Goal: Task Accomplishment & Management: Manage account settings

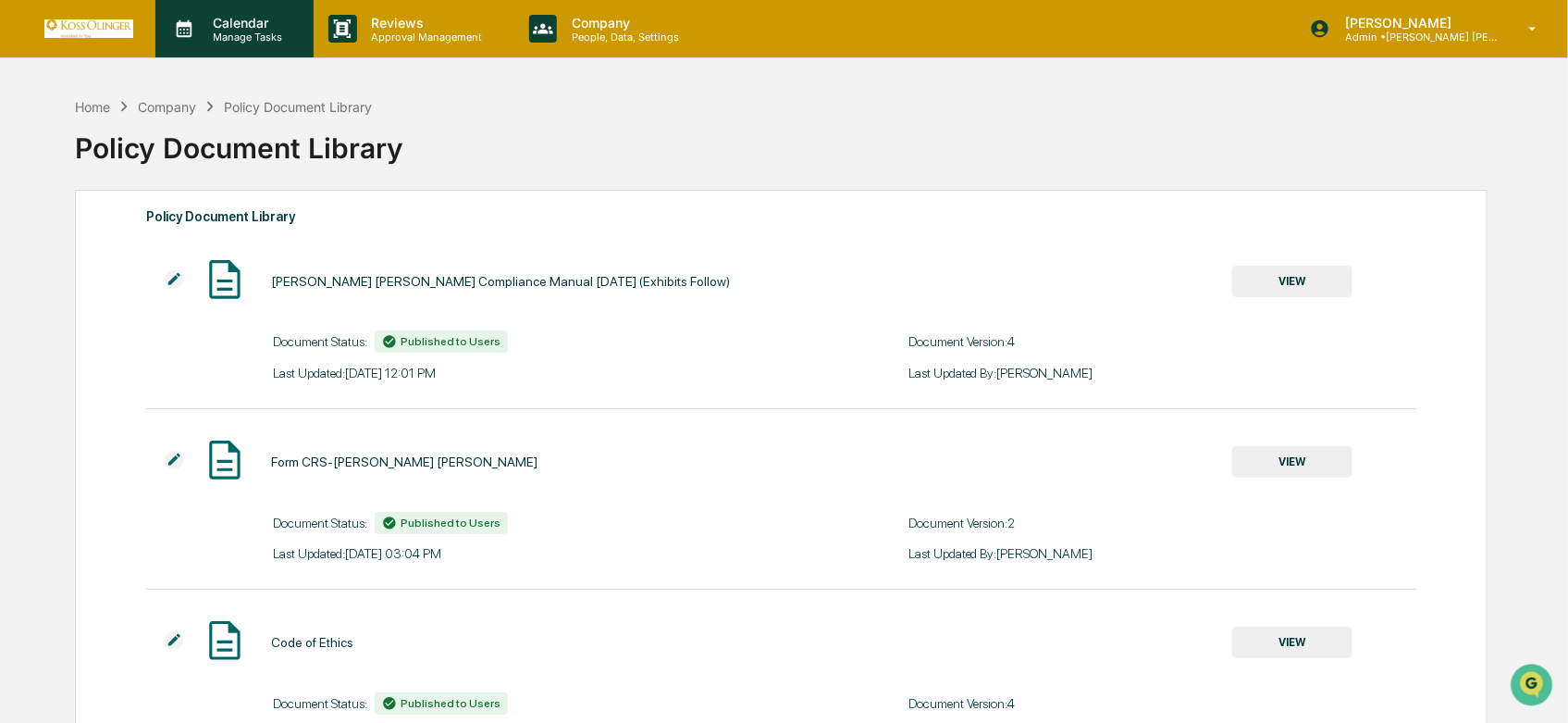
click at [262, 52] on div "Calendar Manage Tasks" at bounding box center [235, 28] width 158 height 57
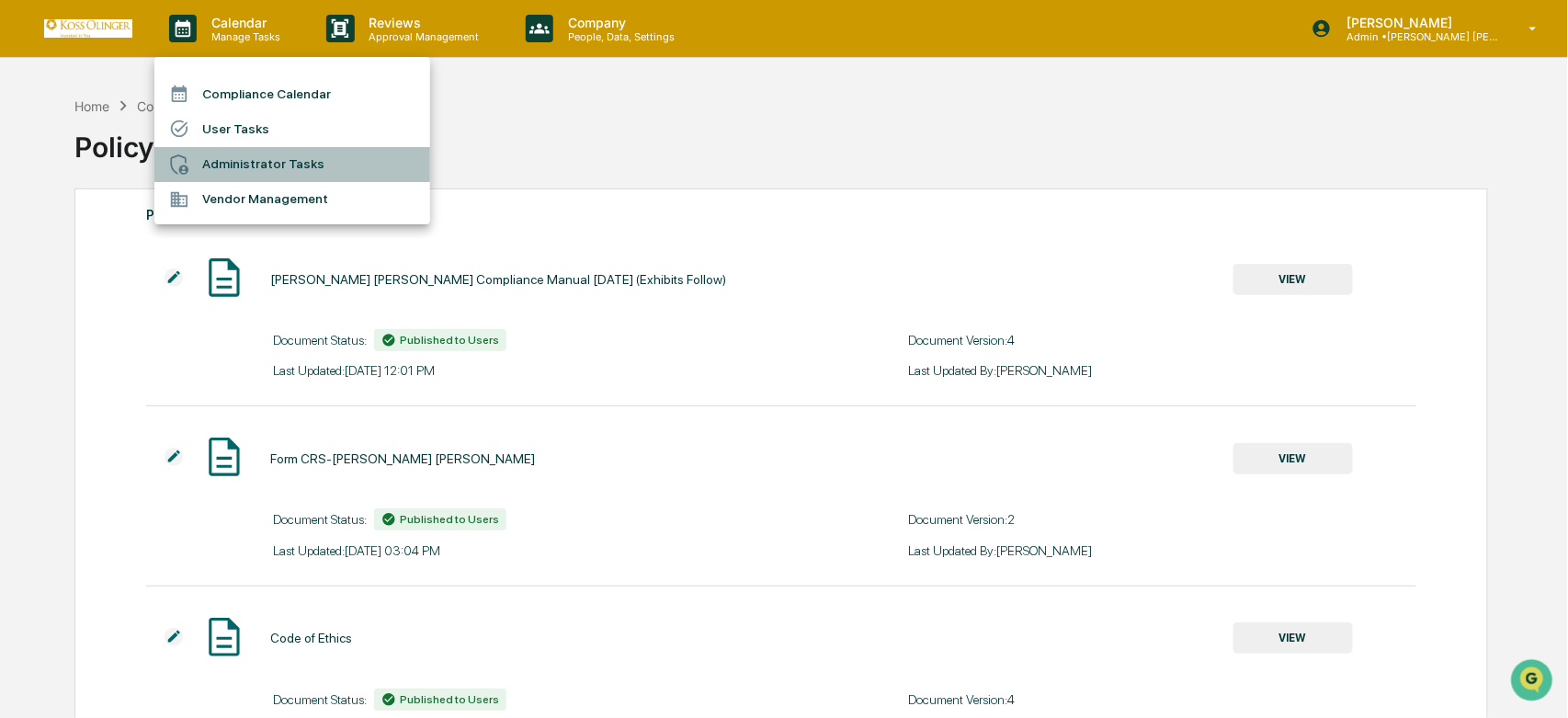
click at [213, 166] on li "Administrator Tasks" at bounding box center [292, 165] width 276 height 35
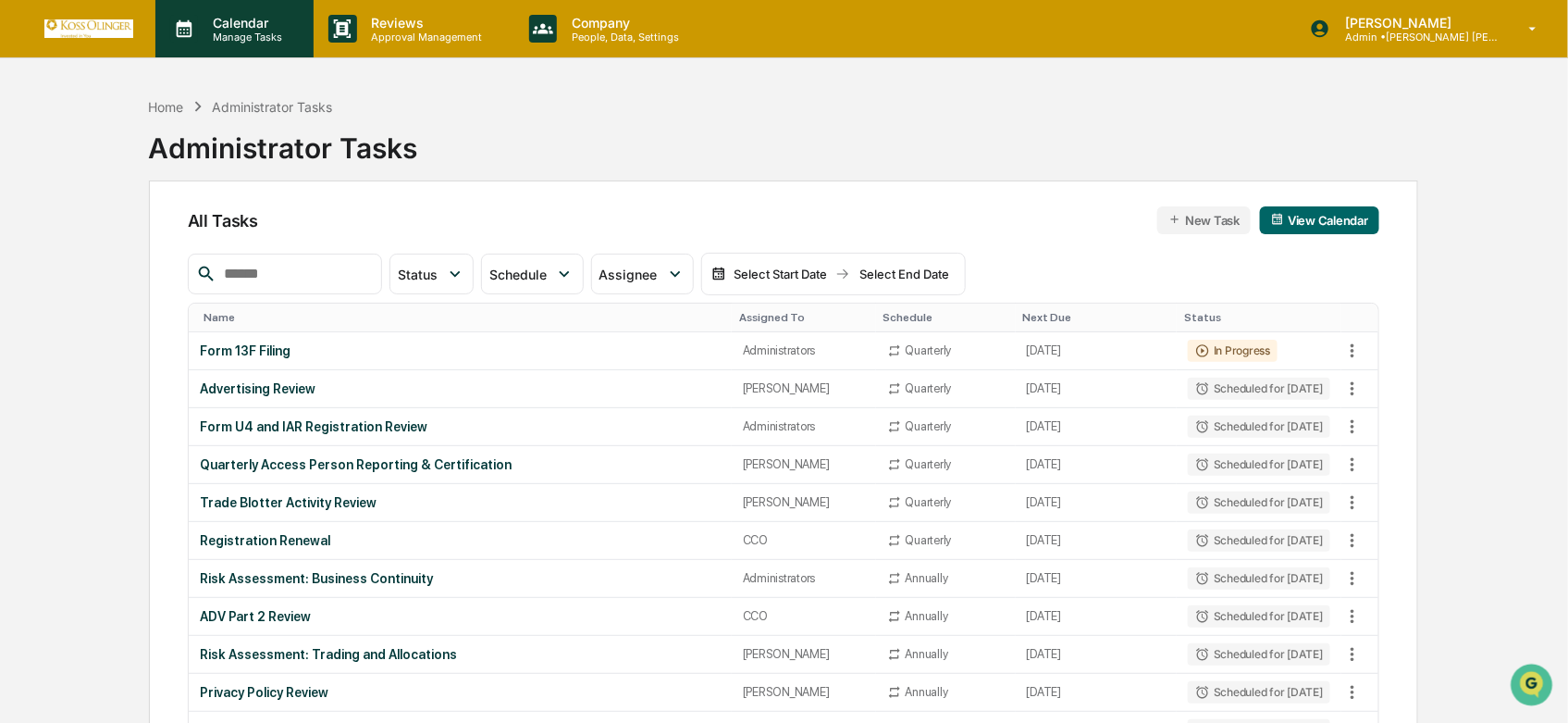
click at [226, 11] on div "Calendar Manage Tasks" at bounding box center [235, 28] width 158 height 57
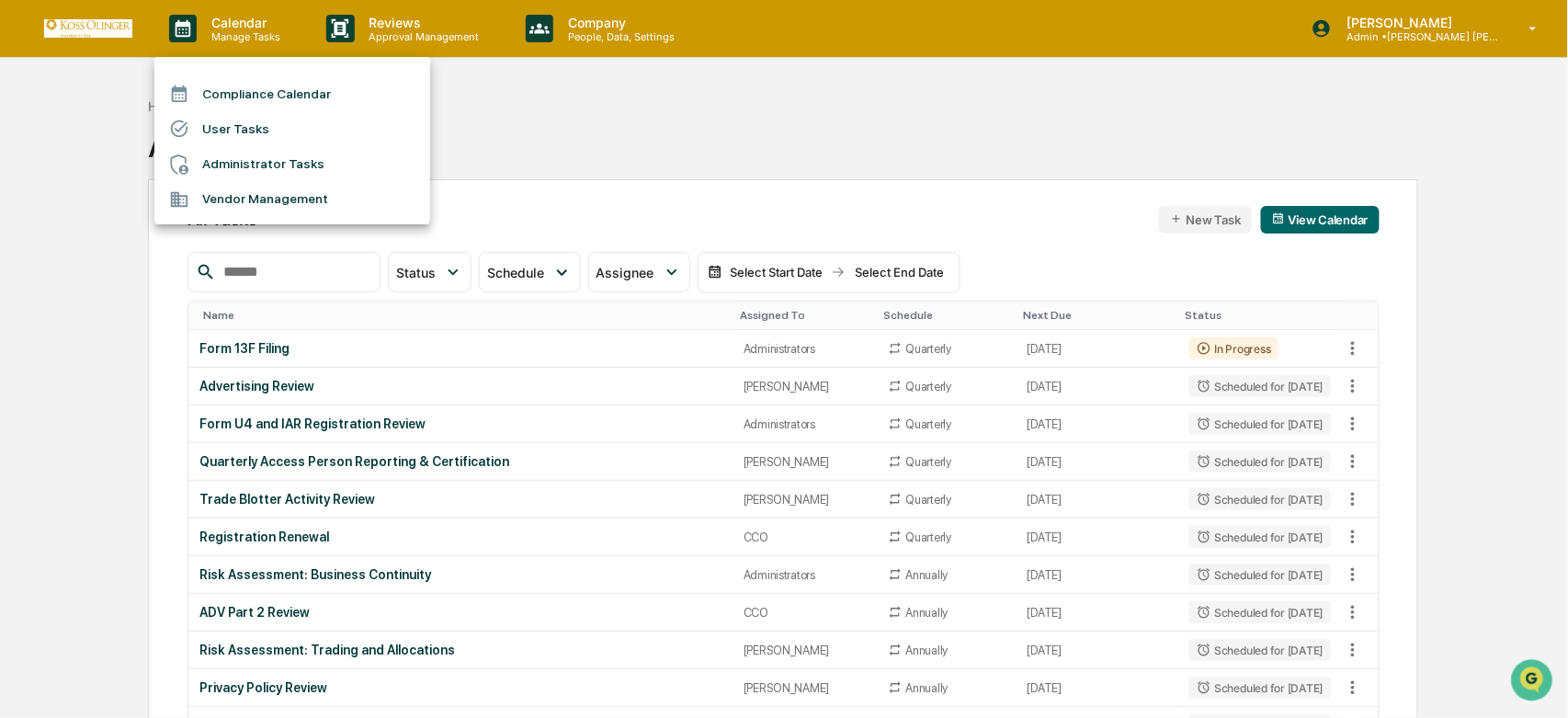
click at [241, 119] on li "User Tasks" at bounding box center [292, 129] width 276 height 35
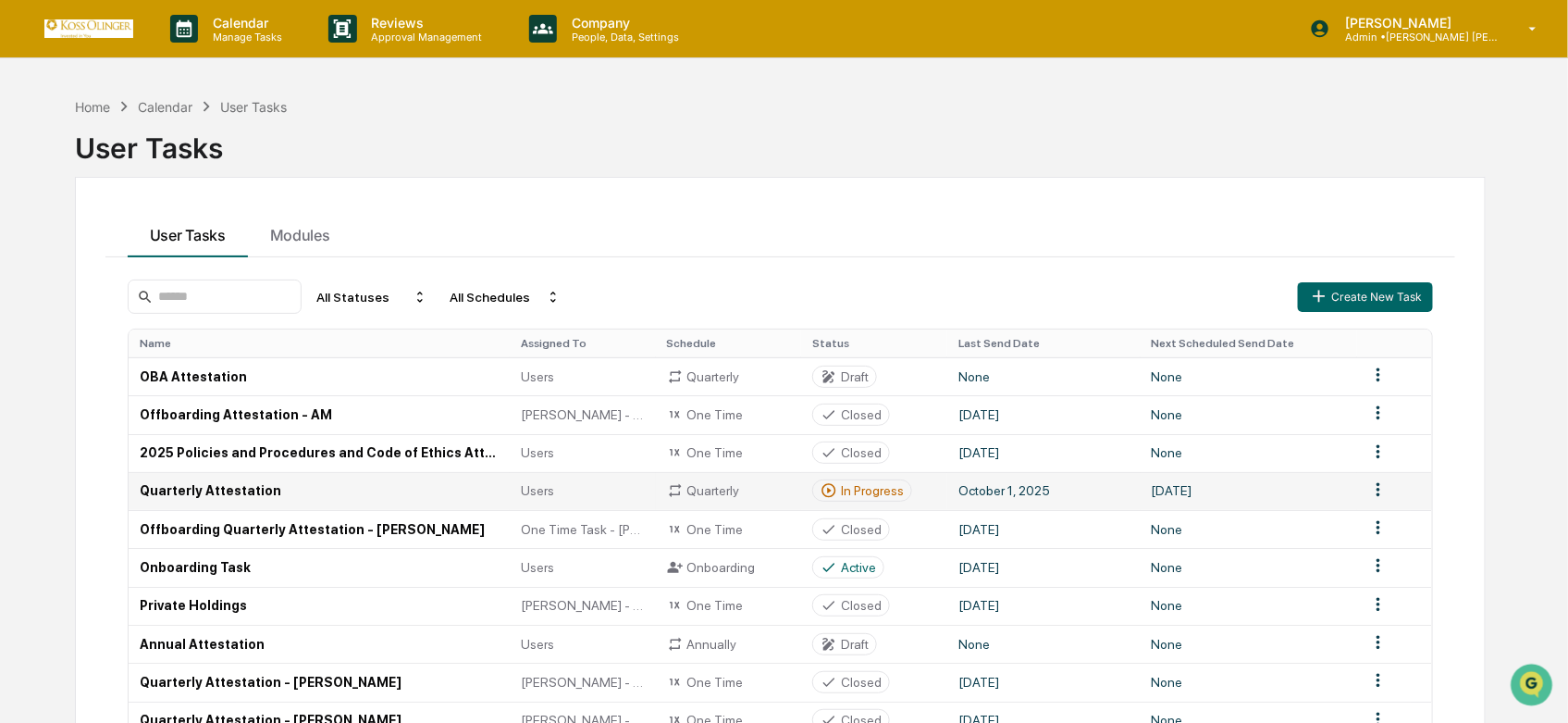
click at [794, 500] on td "Quarterly" at bounding box center [728, 490] width 146 height 38
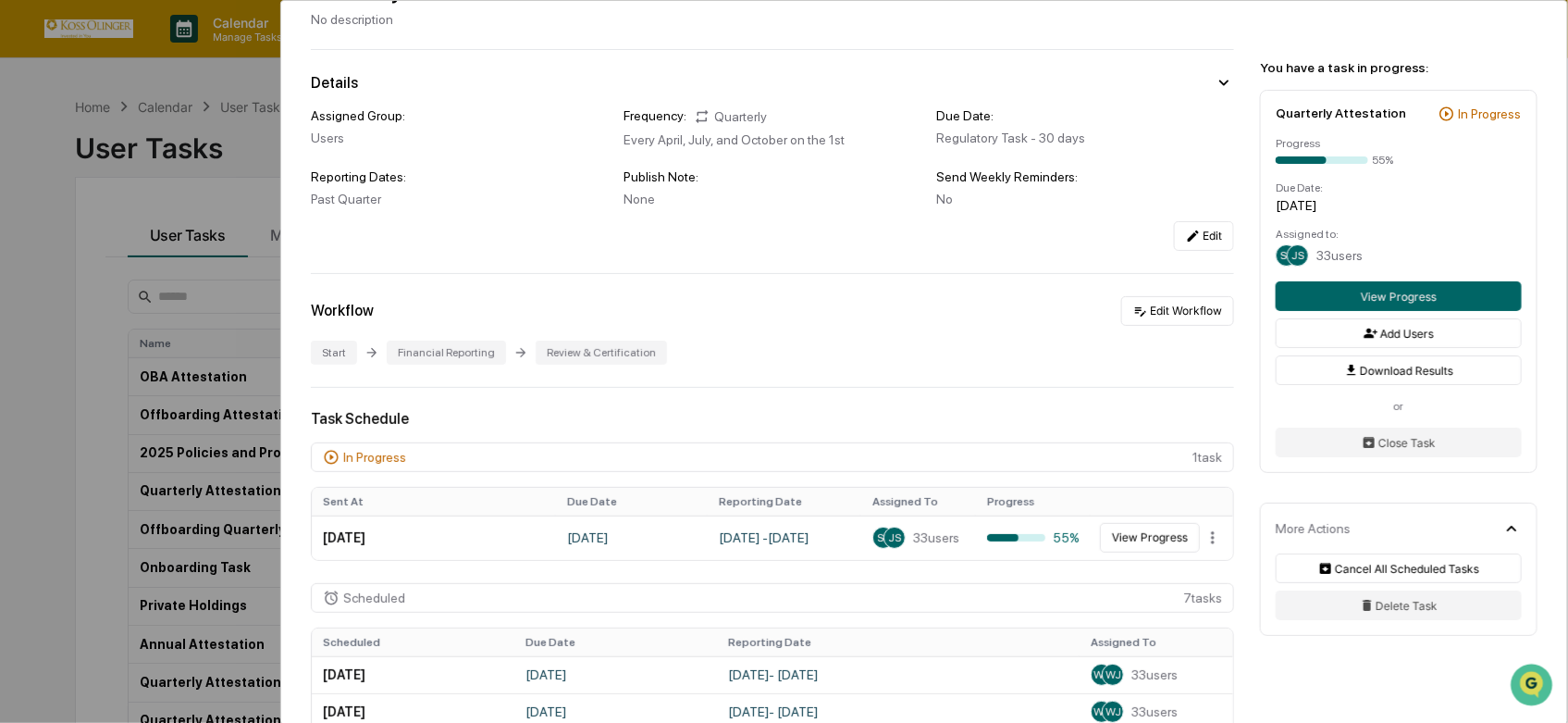
scroll to position [206, 0]
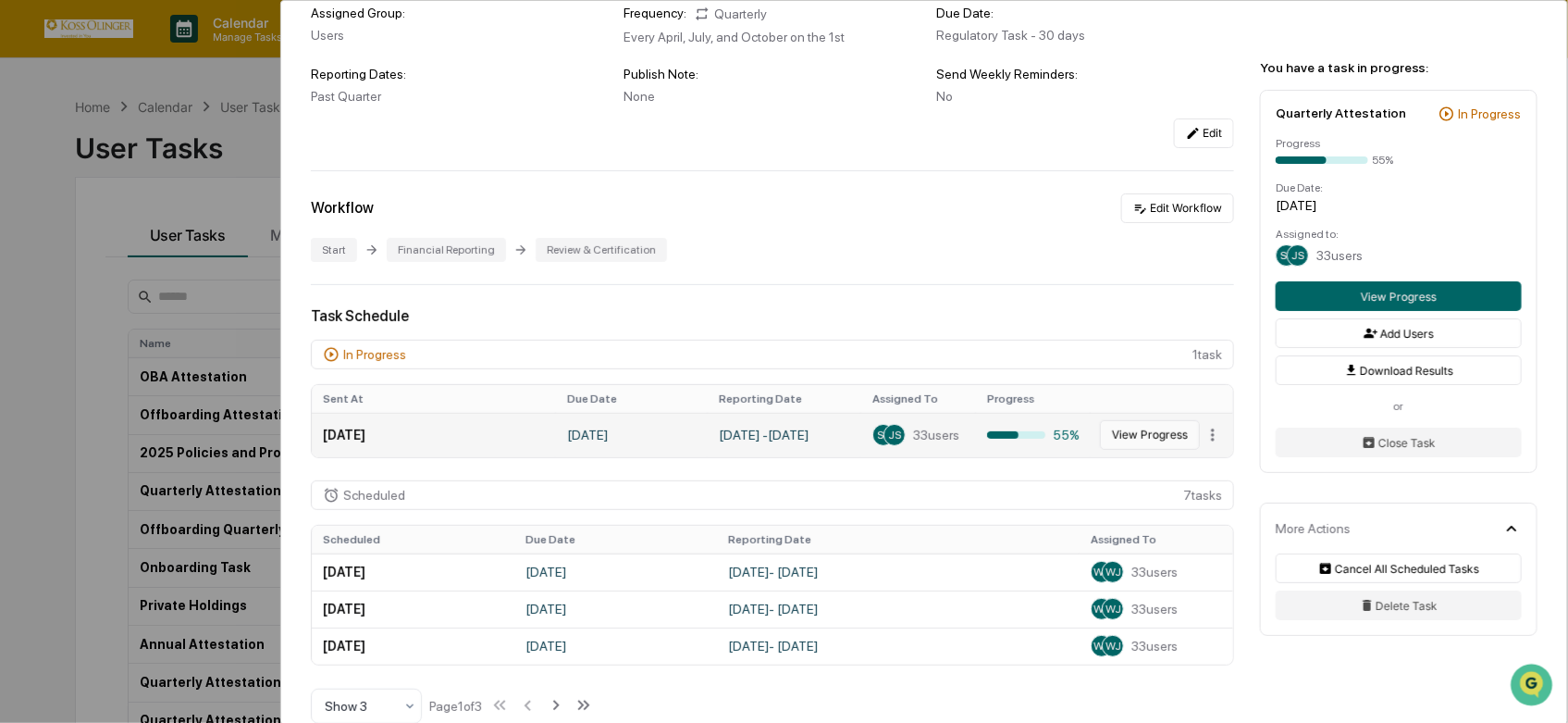
click at [1139, 435] on button "View Progress" at bounding box center [1149, 435] width 100 height 29
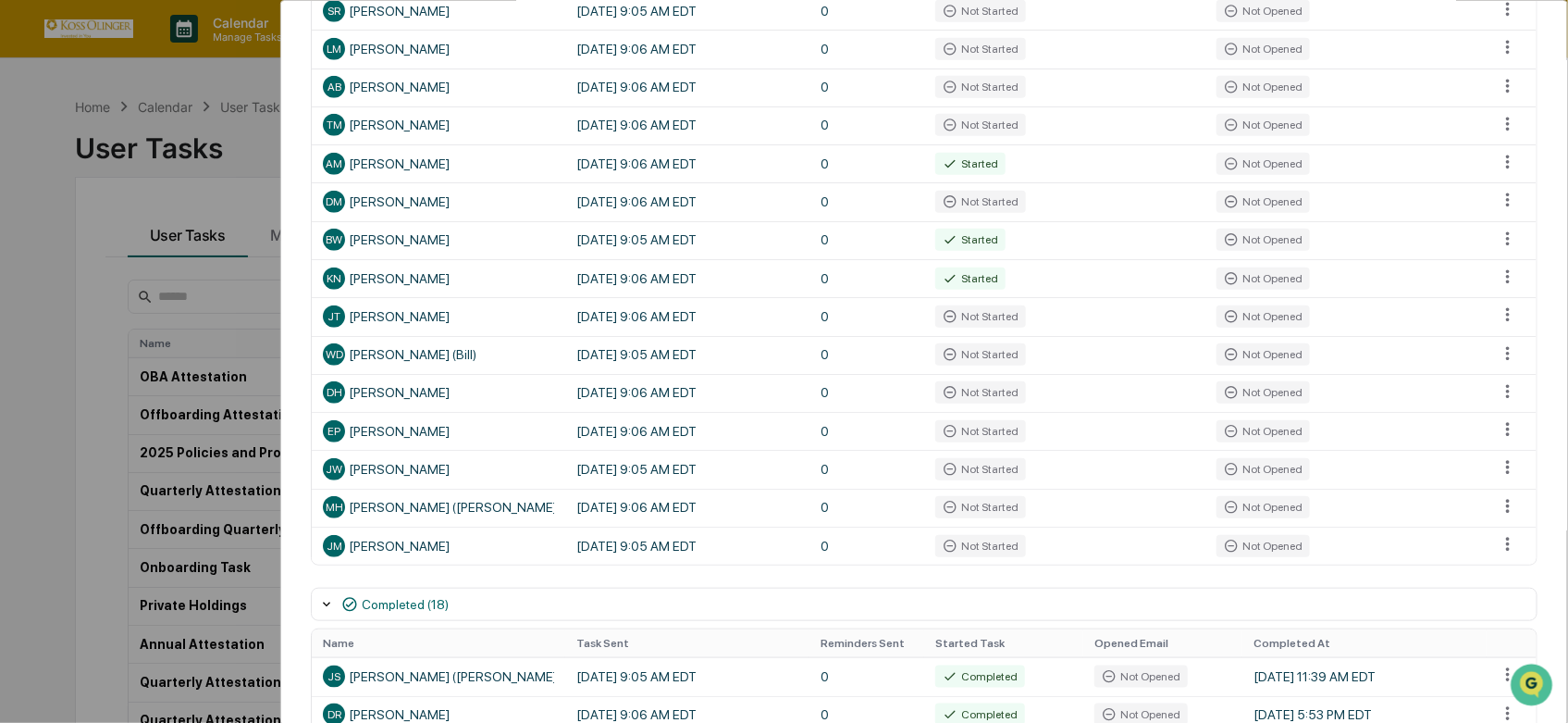
scroll to position [616, 0]
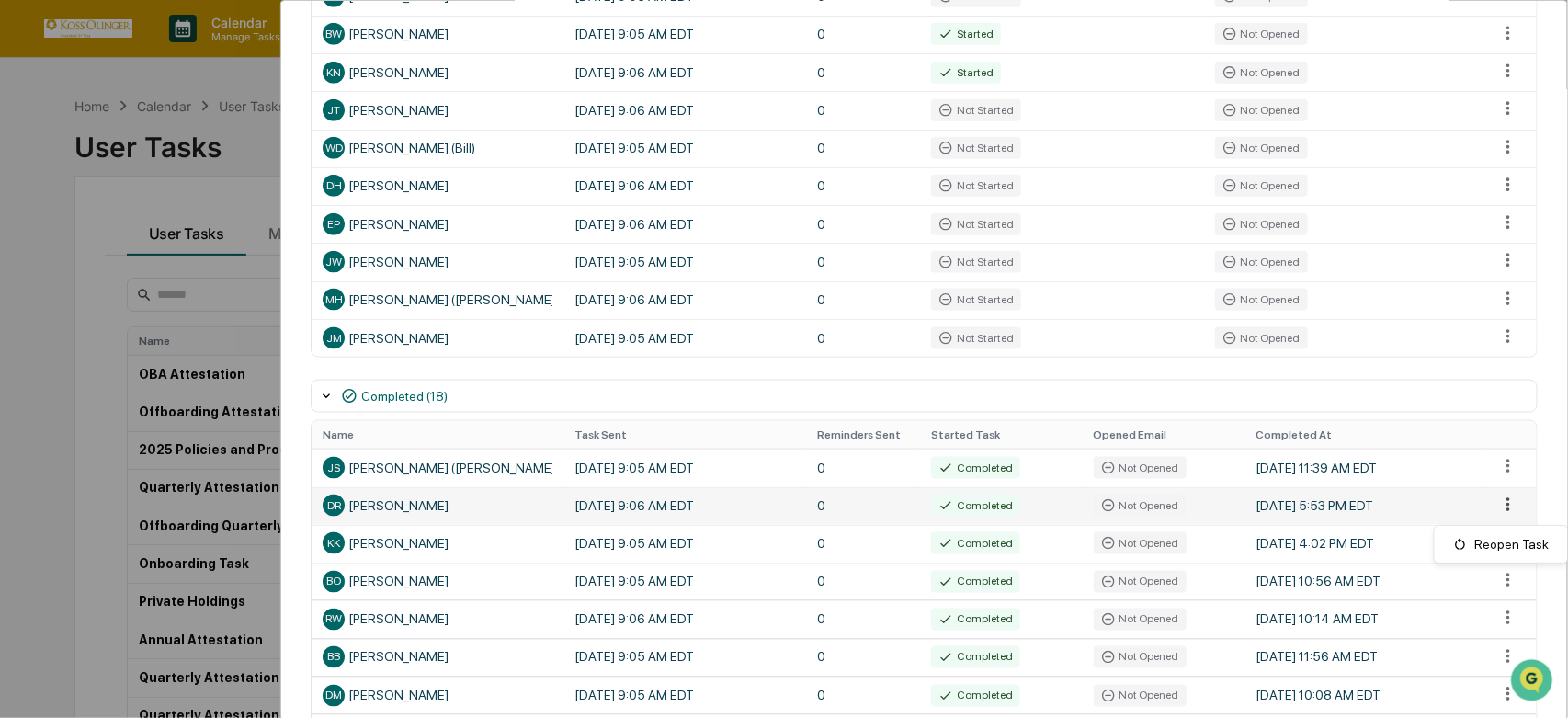
click at [1493, 508] on html "Calendar Manage Tasks Reviews Approval Management Company People, Data, Setting…" at bounding box center [784, 359] width 1568 height 718
click at [511, 524] on html "Calendar Manage Tasks Reviews Approval Management Company People, Data, Setting…" at bounding box center [784, 359] width 1568 height 718
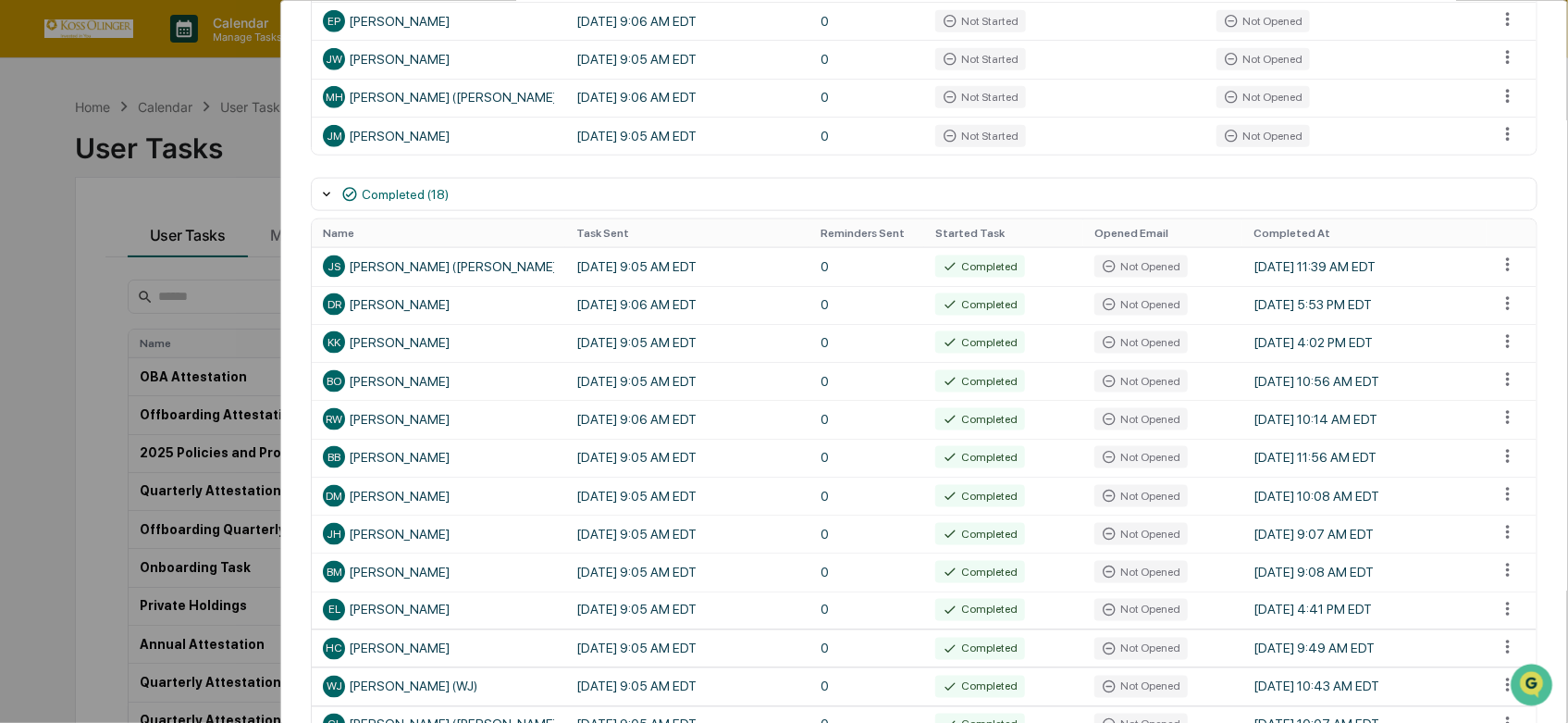
scroll to position [718, 0]
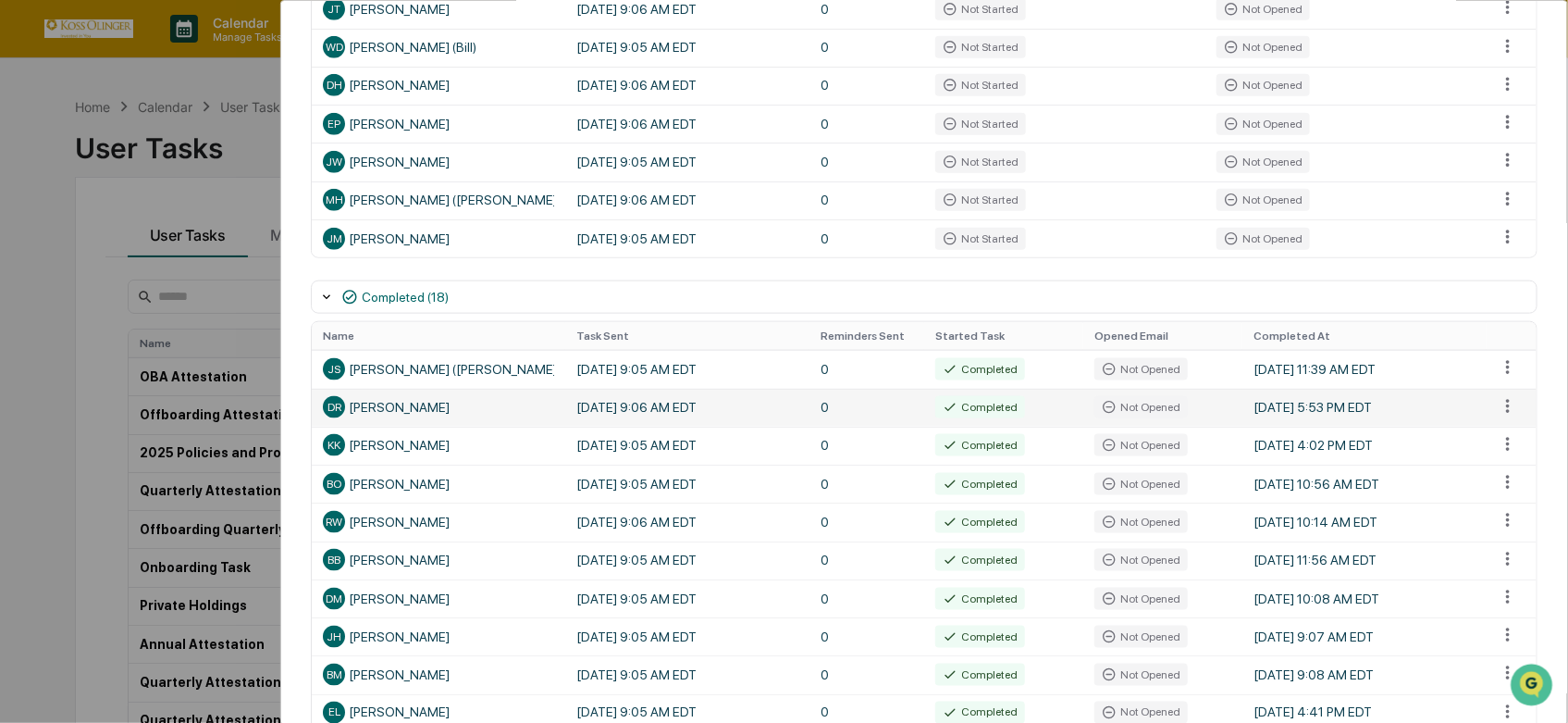
click at [339, 412] on span "DR" at bounding box center [334, 406] width 14 height 13
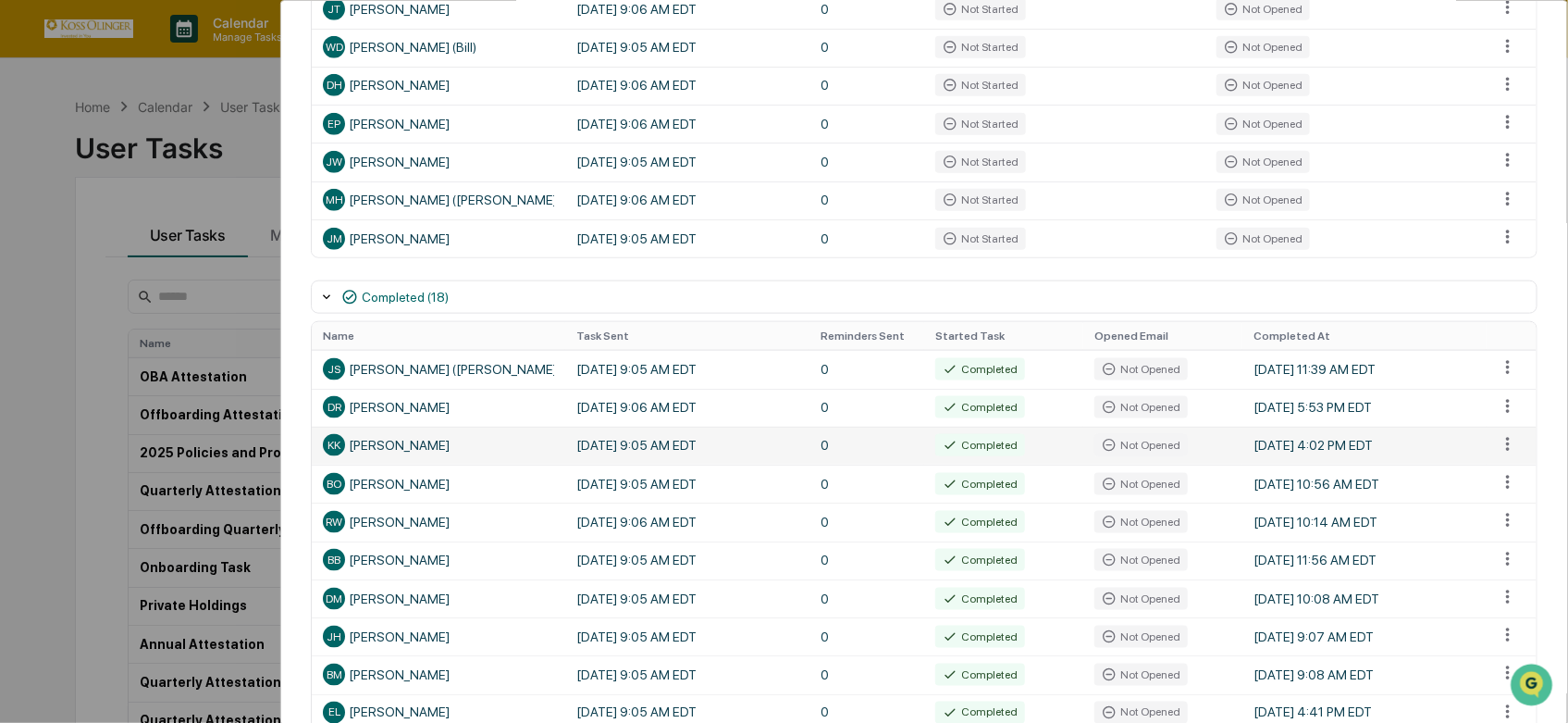
scroll to position [0, 0]
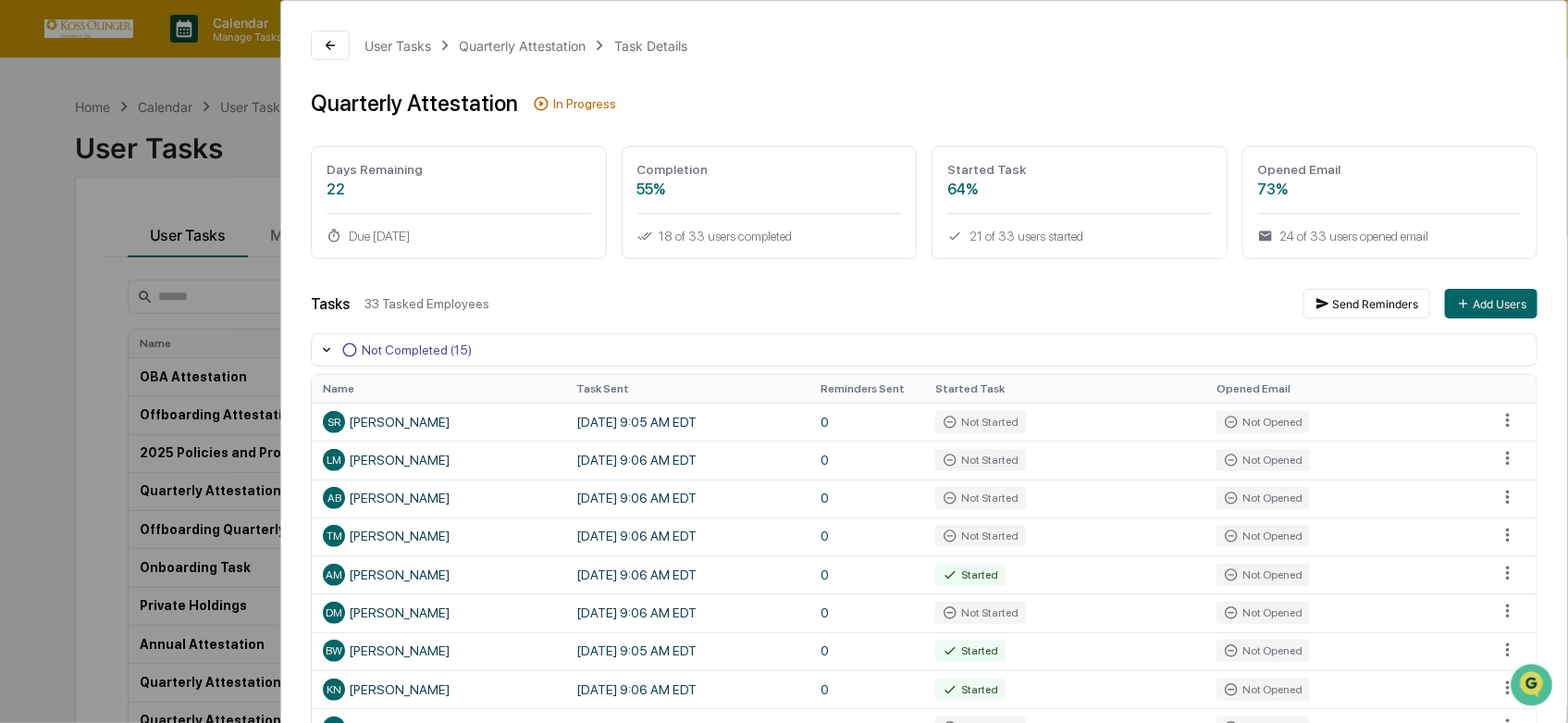
click at [50, 254] on div "User Tasks Quarterly Attestation Task Details Quarterly Attestation In Progress…" at bounding box center [784, 362] width 1568 height 723
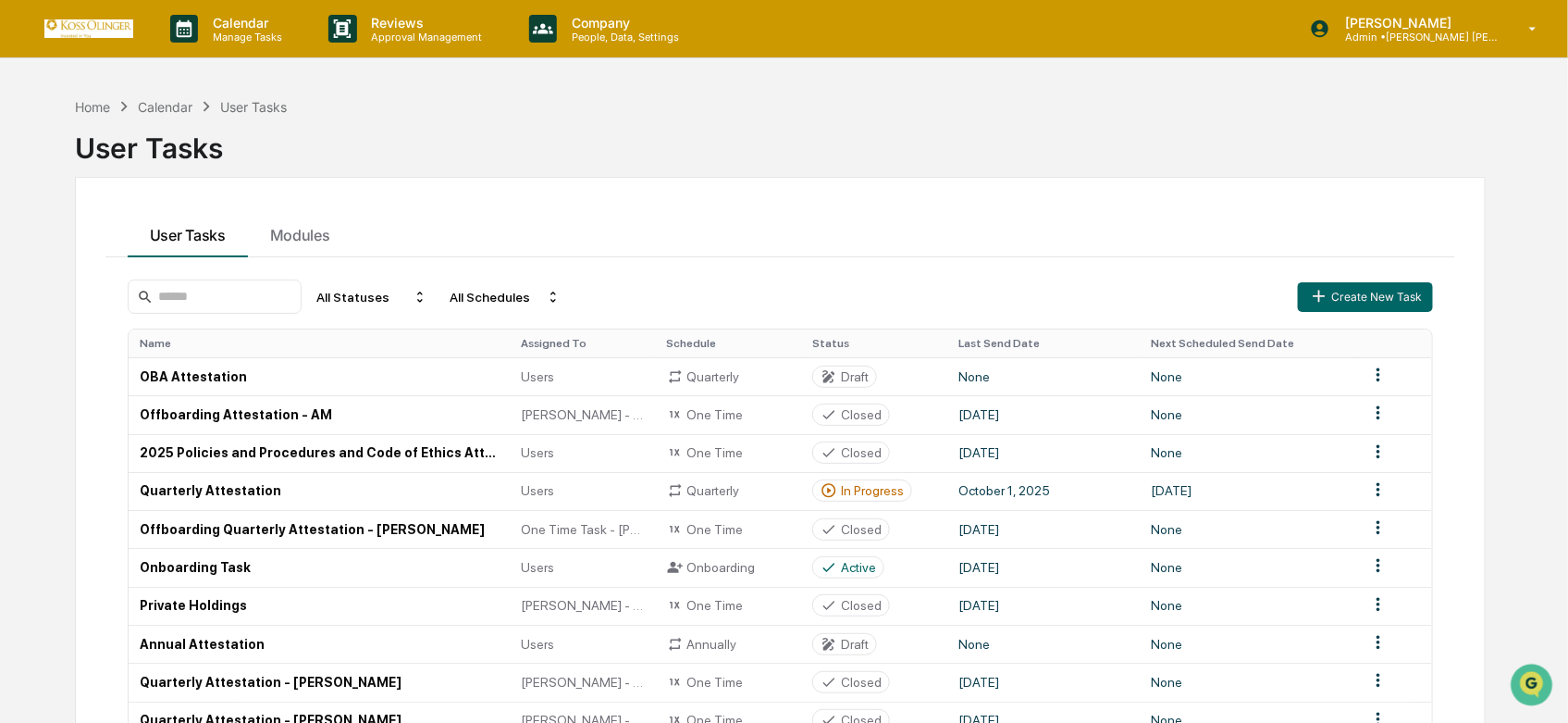
click at [616, 60] on div "Calendar Manage Tasks Reviews Approval Management Company People, Data, Setting…" at bounding box center [784, 418] width 1568 height 837
click at [594, 37] on p "People, Data, Settings" at bounding box center [622, 36] width 131 height 13
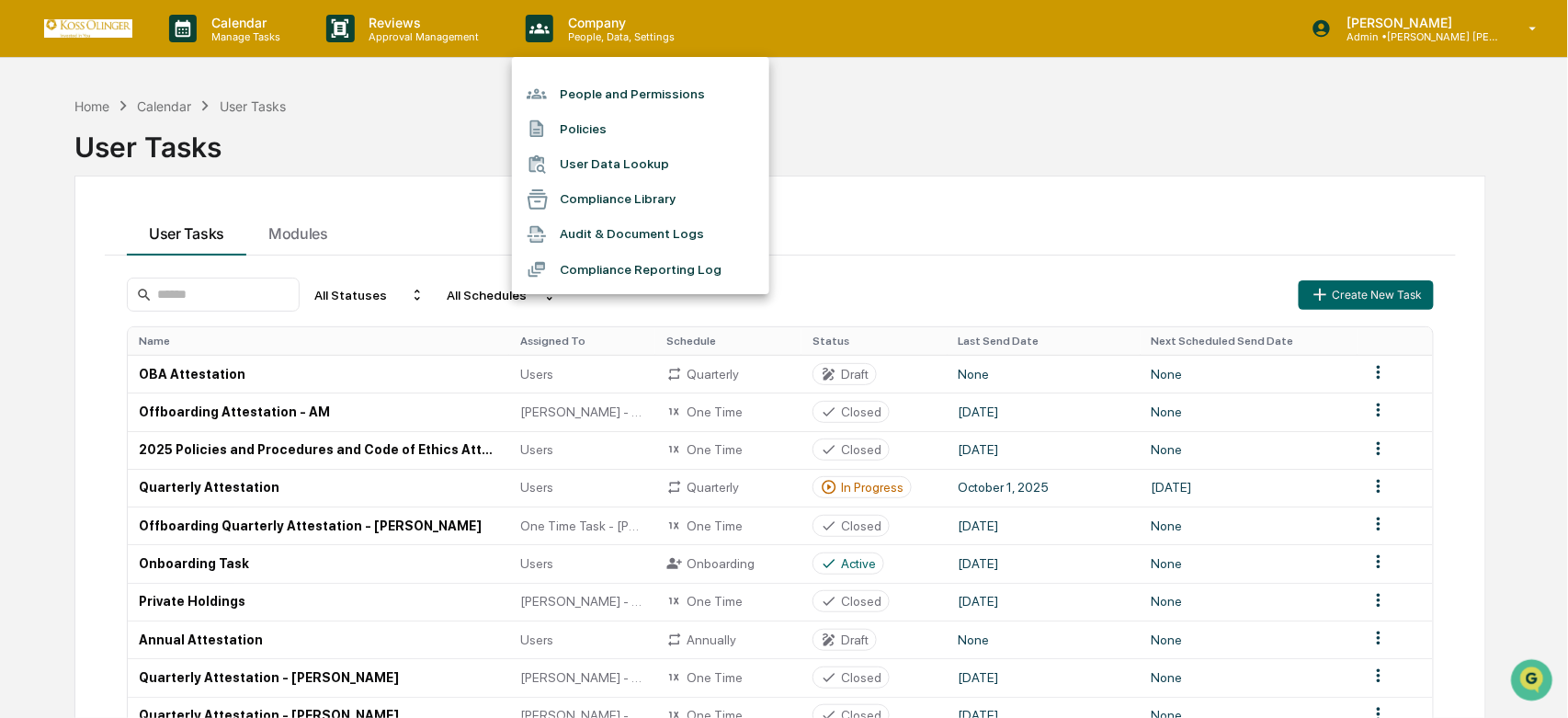
click at [599, 88] on li "People and Permissions" at bounding box center [641, 94] width 257 height 35
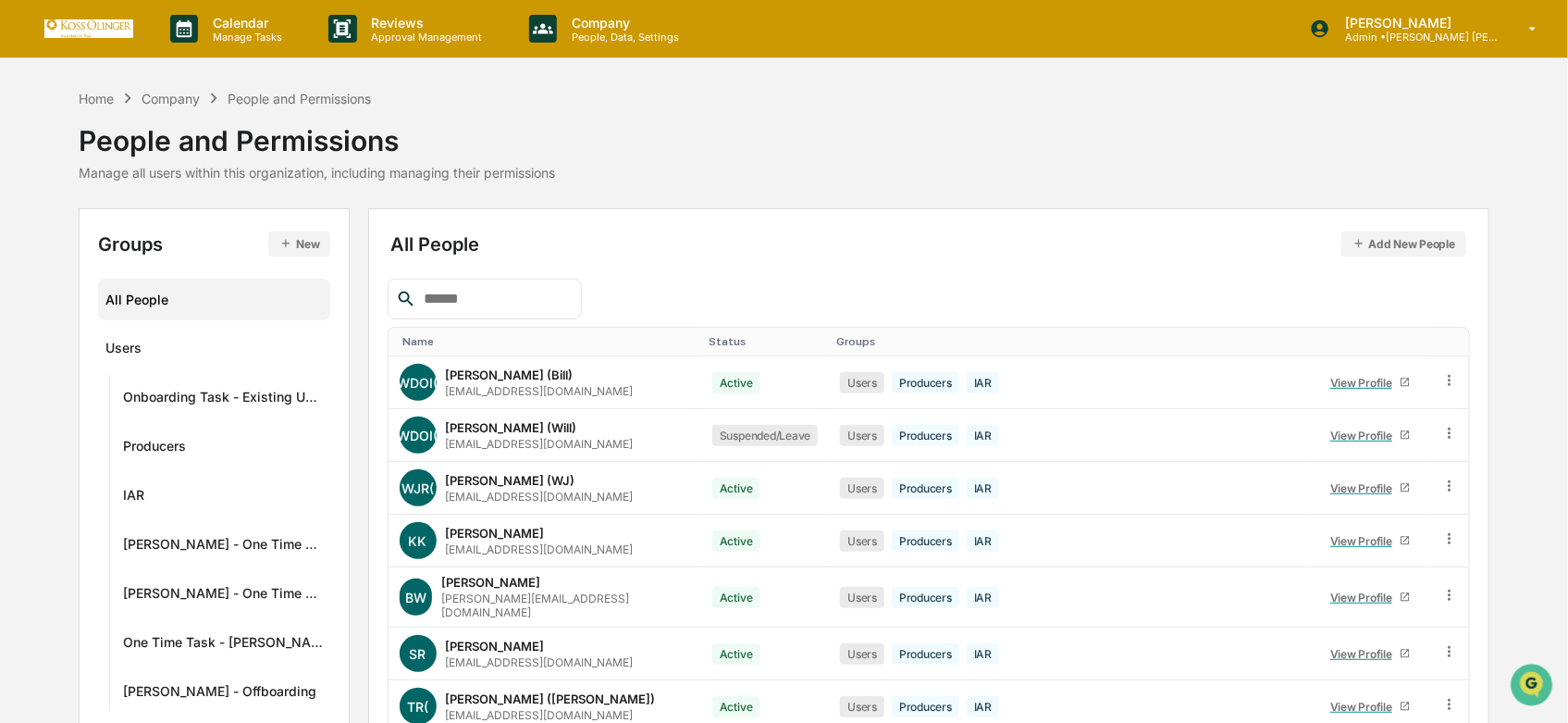
click at [502, 266] on div "All People Add New People Name Status Groups WDOI( William D. Olinger II (Bill)…" at bounding box center [929, 605] width 1083 height 754
click at [519, 293] on input "text" at bounding box center [494, 298] width 157 height 24
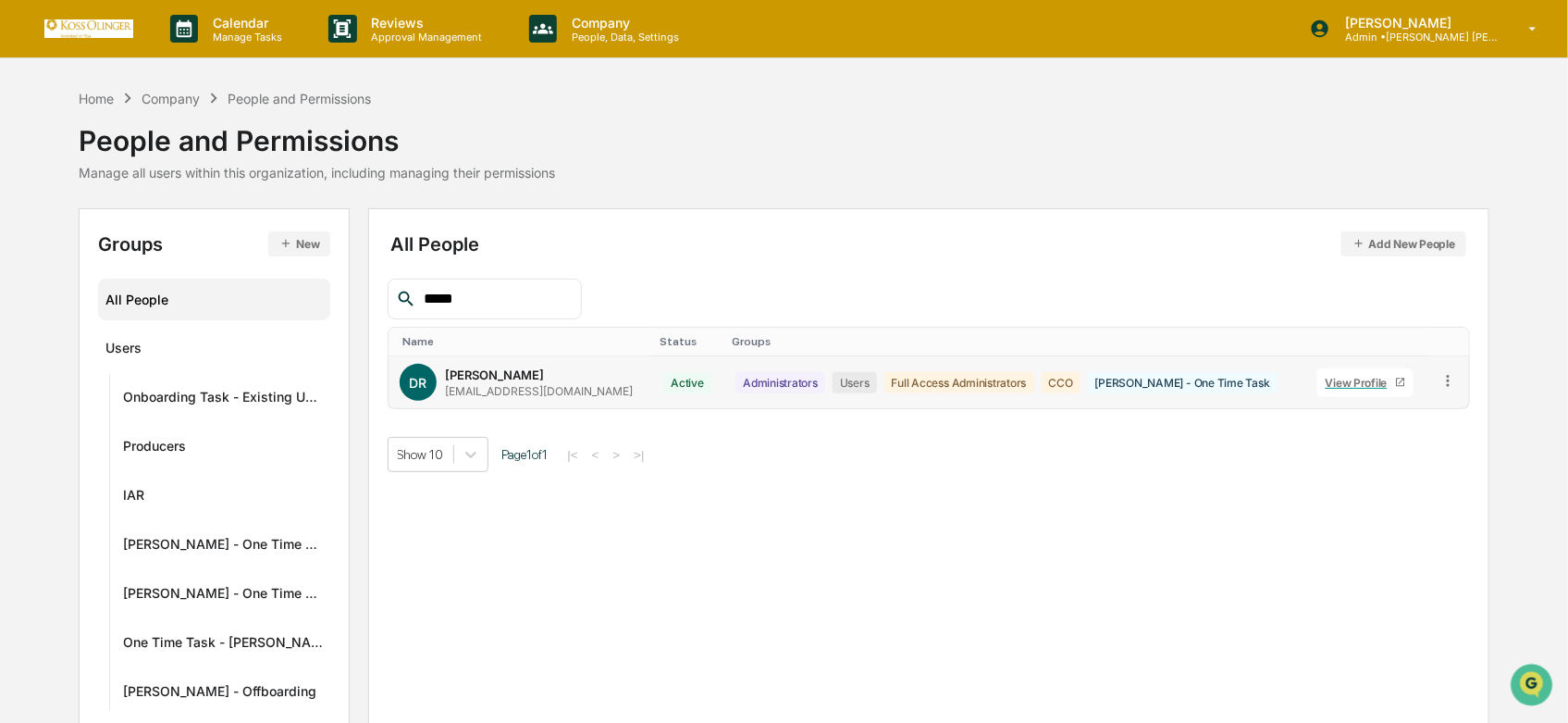
type input "*****"
click at [587, 380] on div "DR Donna Rittershausen donnar@kossolinger.com" at bounding box center [520, 382] width 243 height 37
click at [1317, 376] on link "View Profile" at bounding box center [1364, 382] width 96 height 28
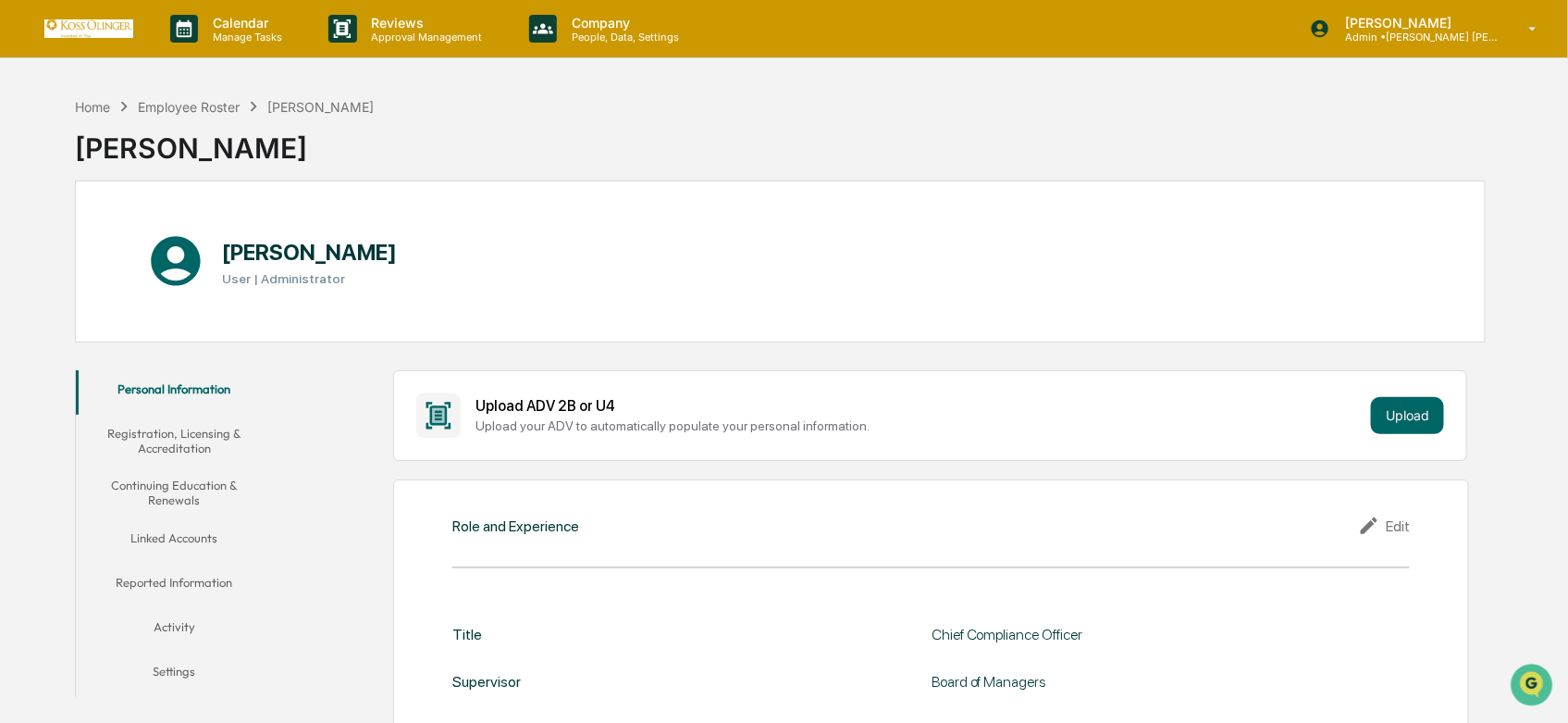
click at [168, 623] on button "Activity" at bounding box center [174, 630] width 197 height 45
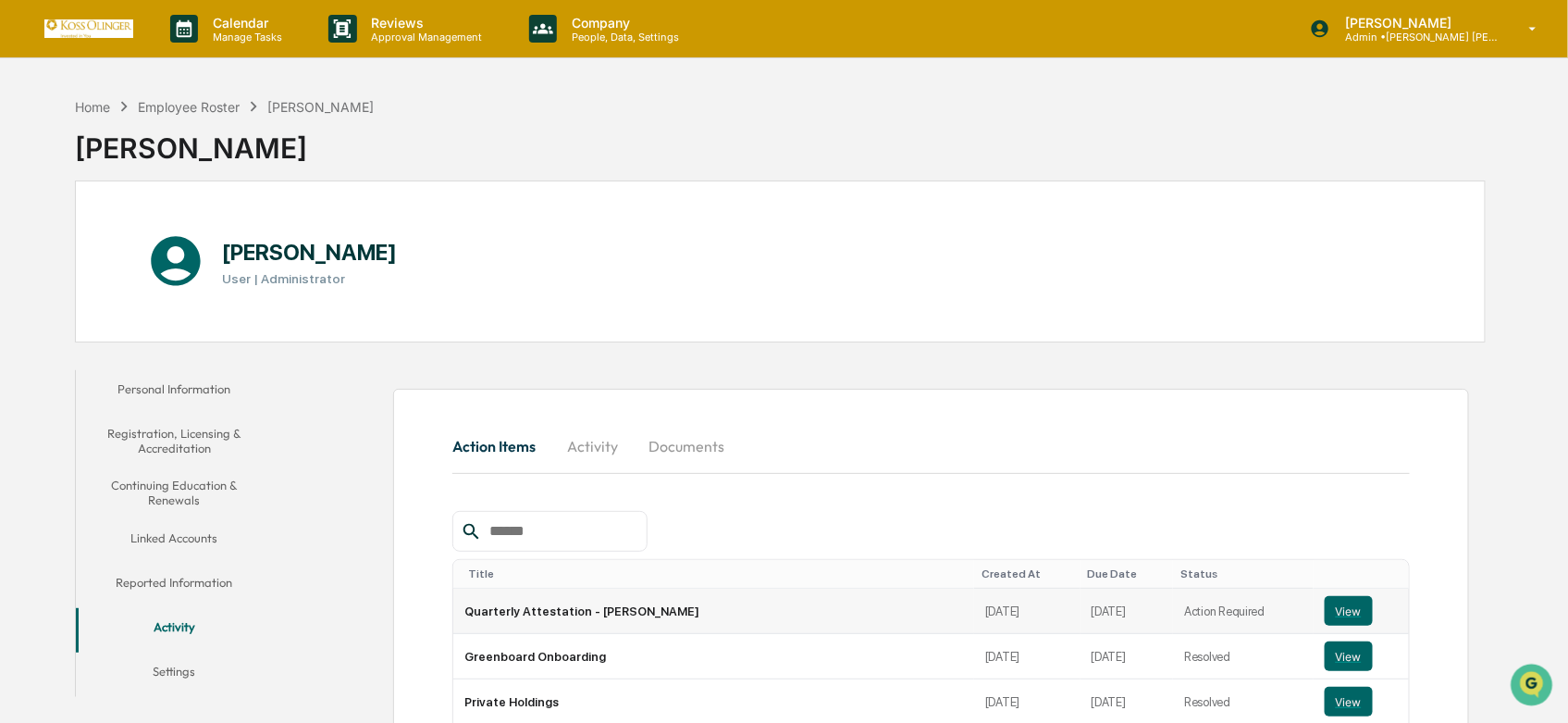
scroll to position [206, 0]
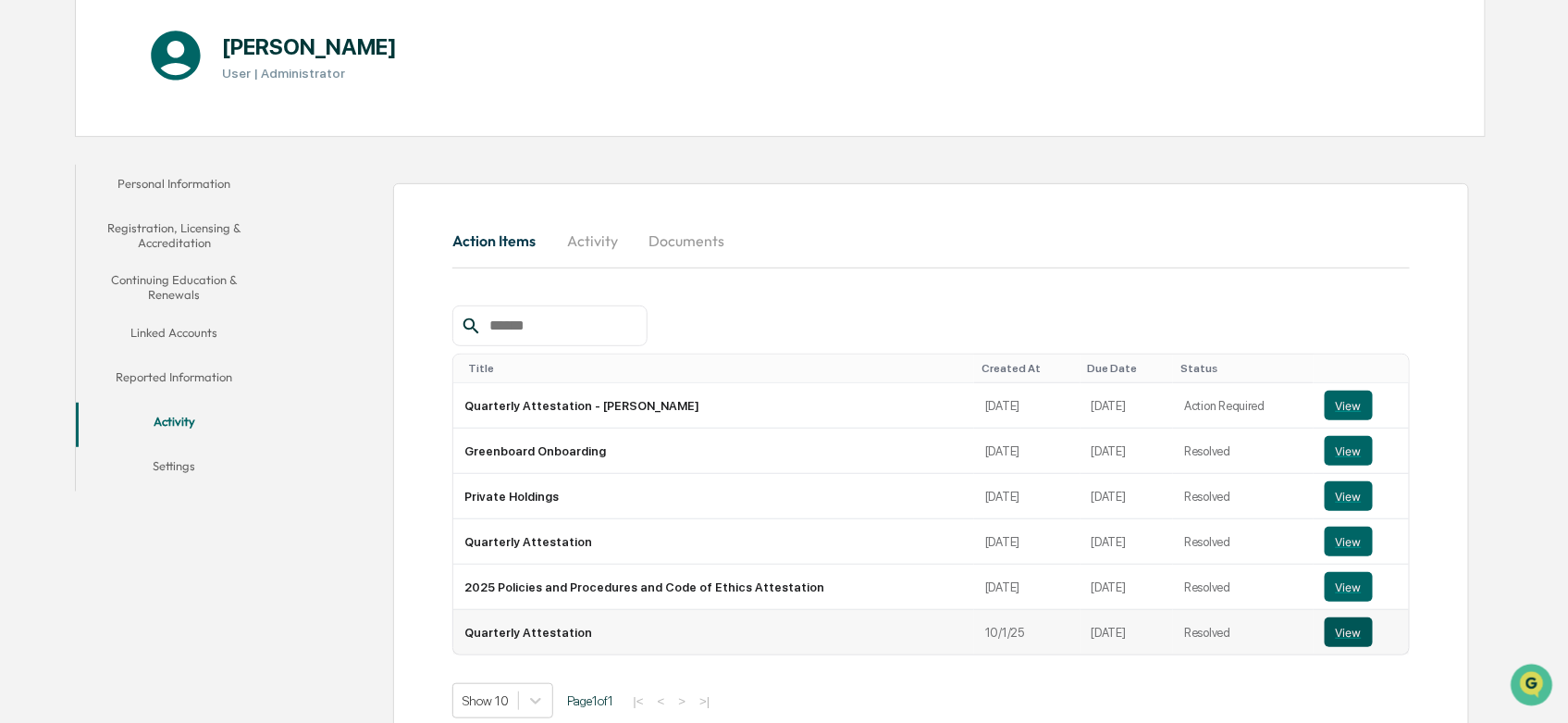
click at [1337, 631] on button "View" at bounding box center [1348, 631] width 48 height 29
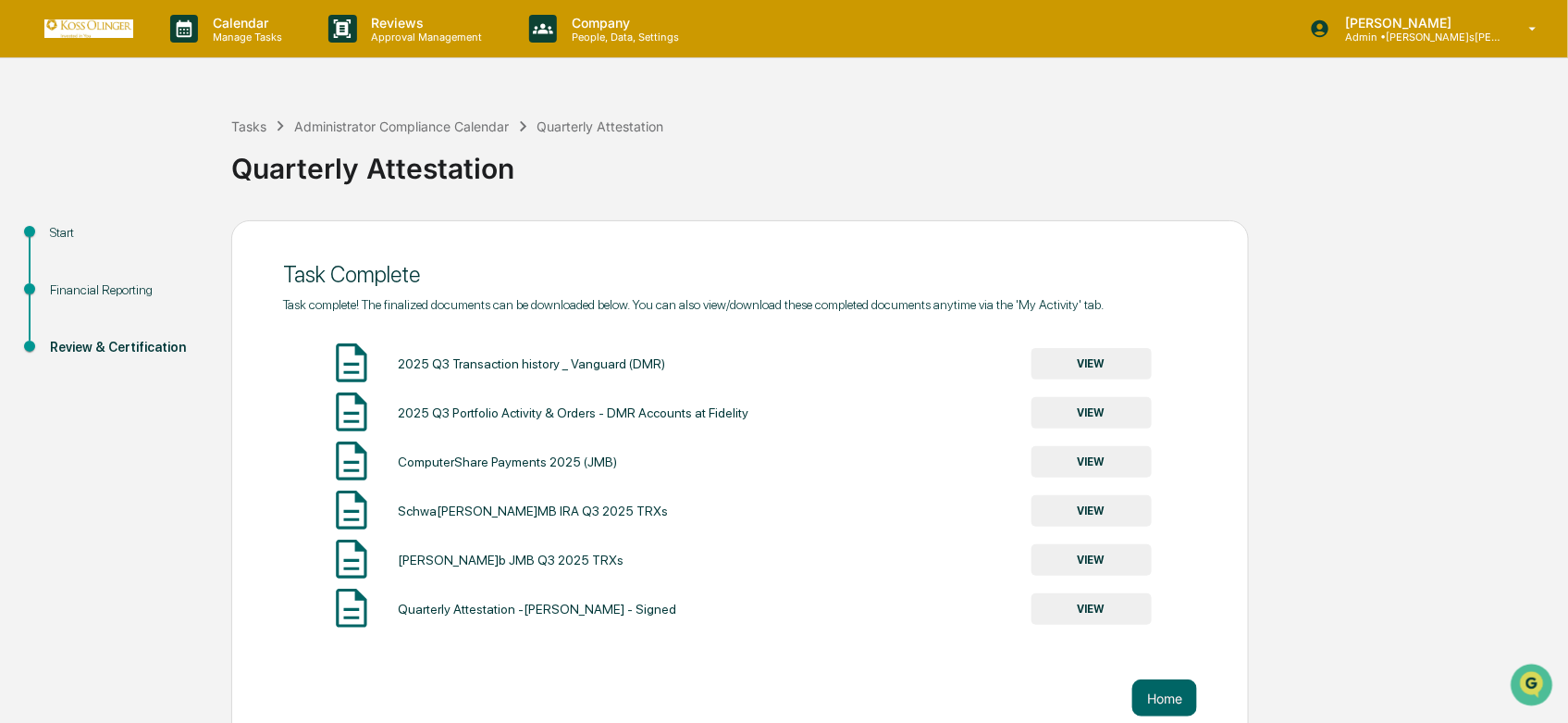
click at [1123, 365] on button "VIEW" at bounding box center [1091, 363] width 120 height 31
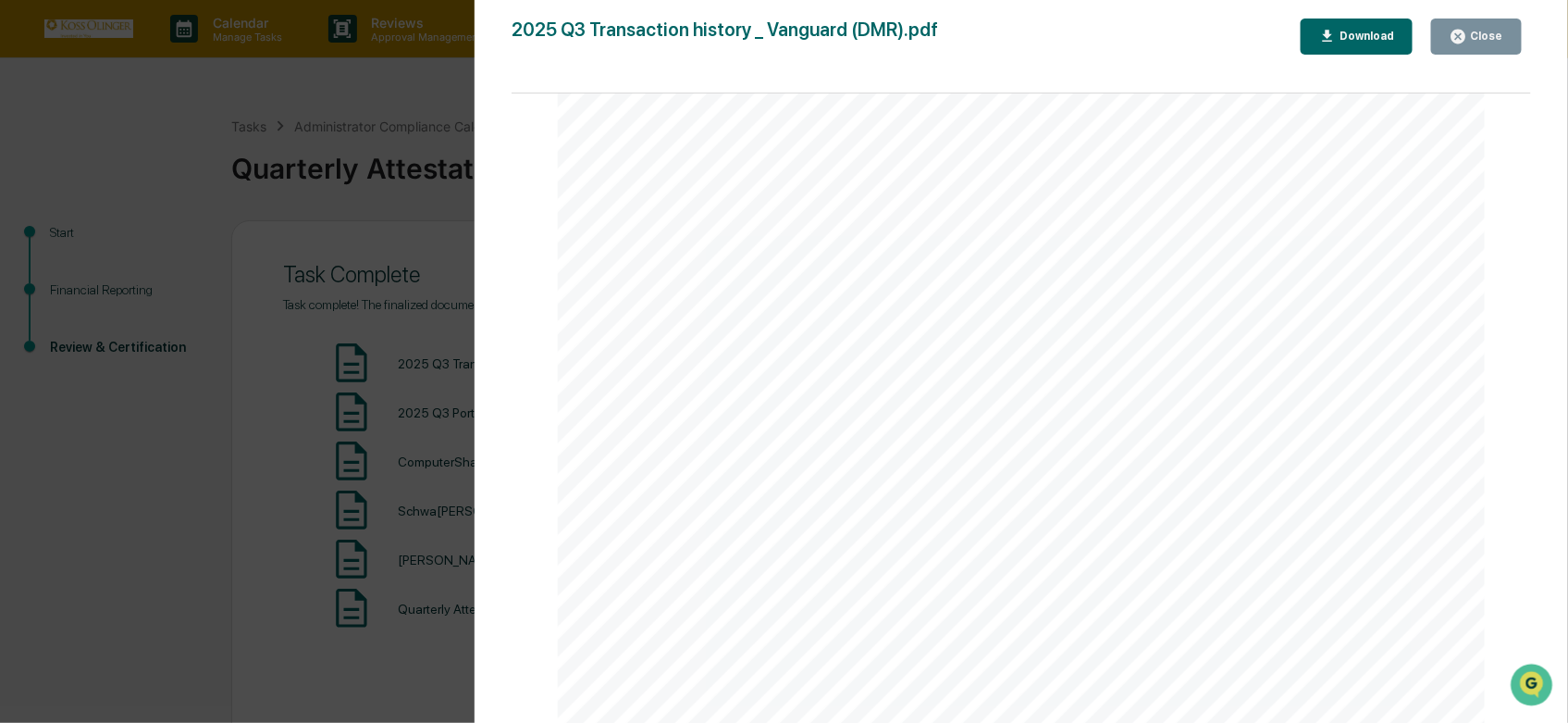
scroll to position [9438, 0]
click at [1467, 35] on icon "button" at bounding box center [1458, 36] width 18 height 18
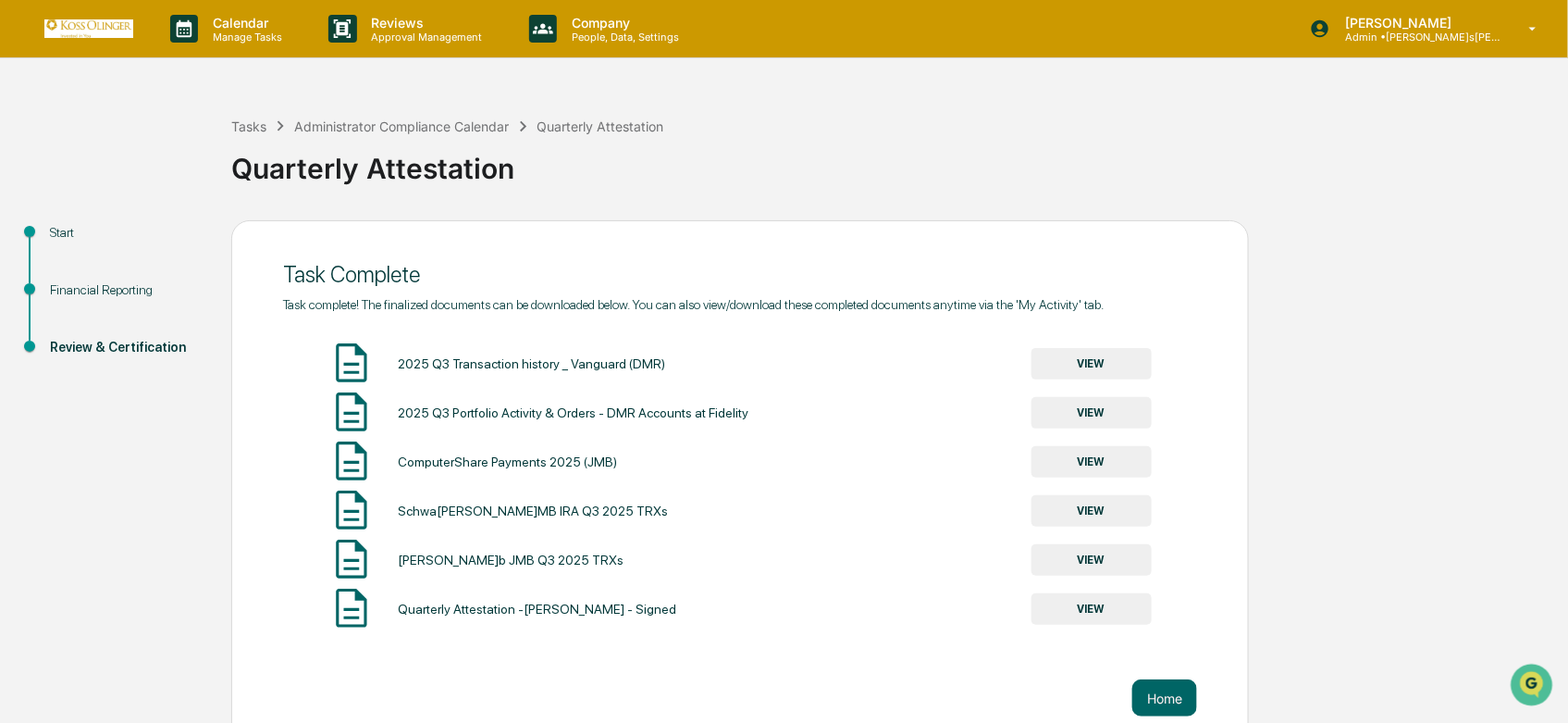
click at [1078, 421] on button "VIEW" at bounding box center [1091, 412] width 120 height 31
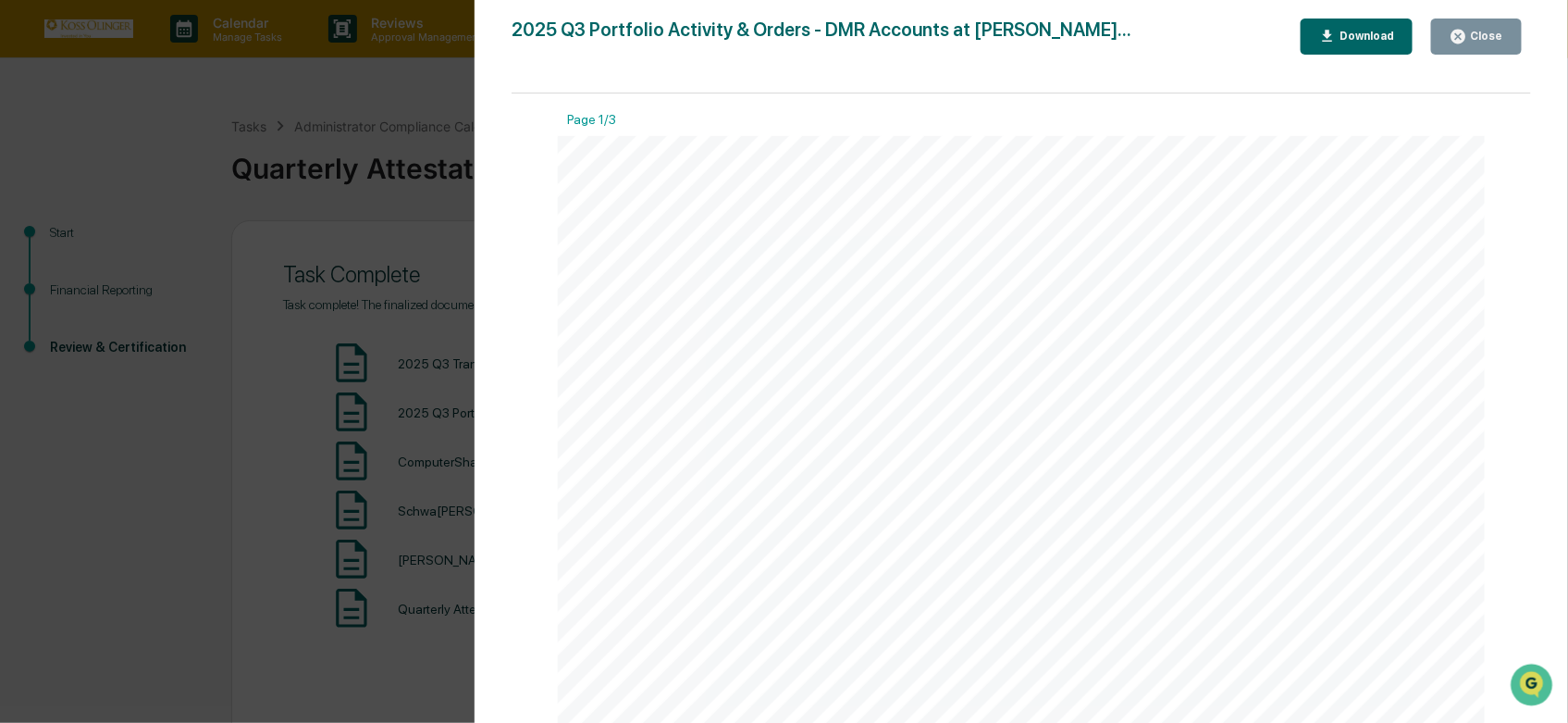
scroll to position [411, 0]
click at [1492, 35] on div "Close" at bounding box center [1484, 35] width 36 height 13
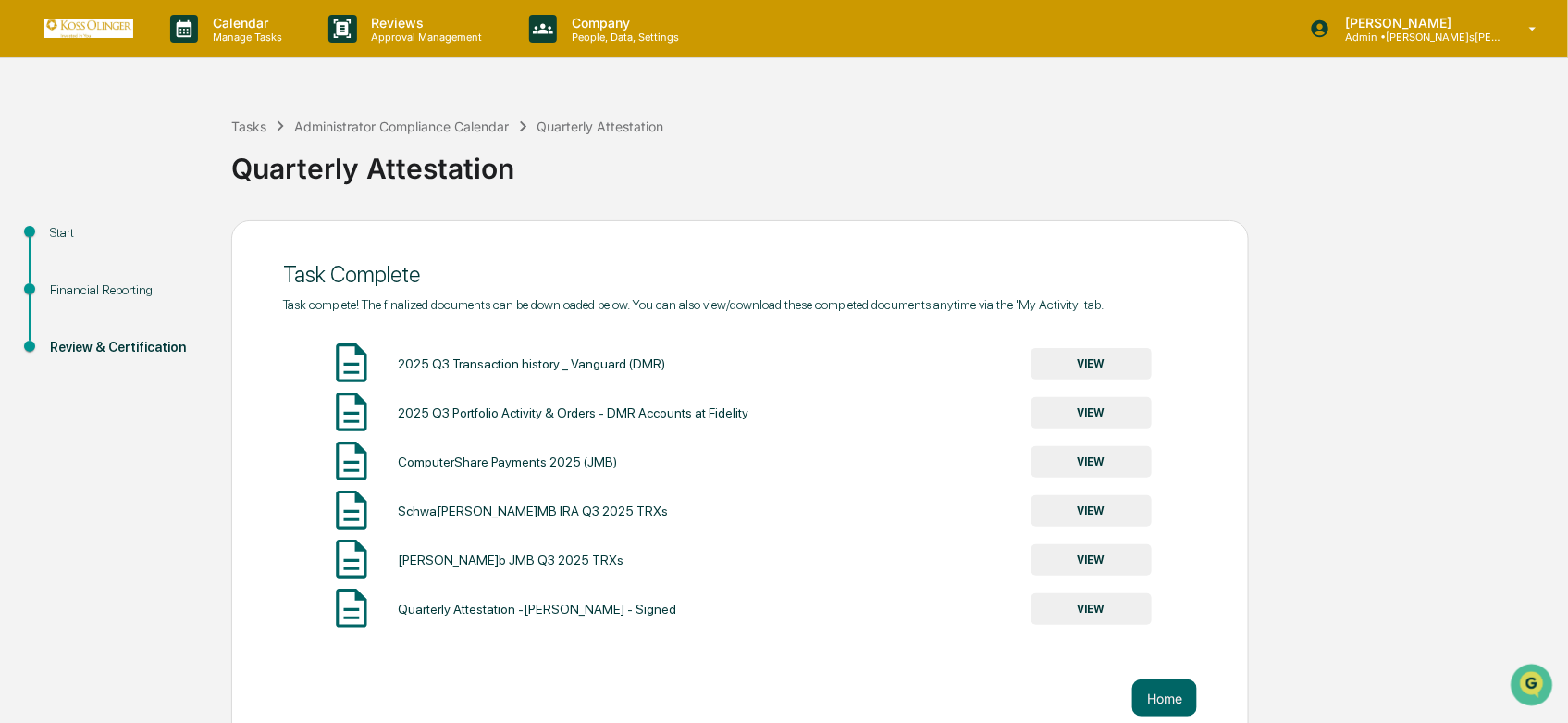
click at [1076, 607] on button "VIEW" at bounding box center [1091, 609] width 120 height 31
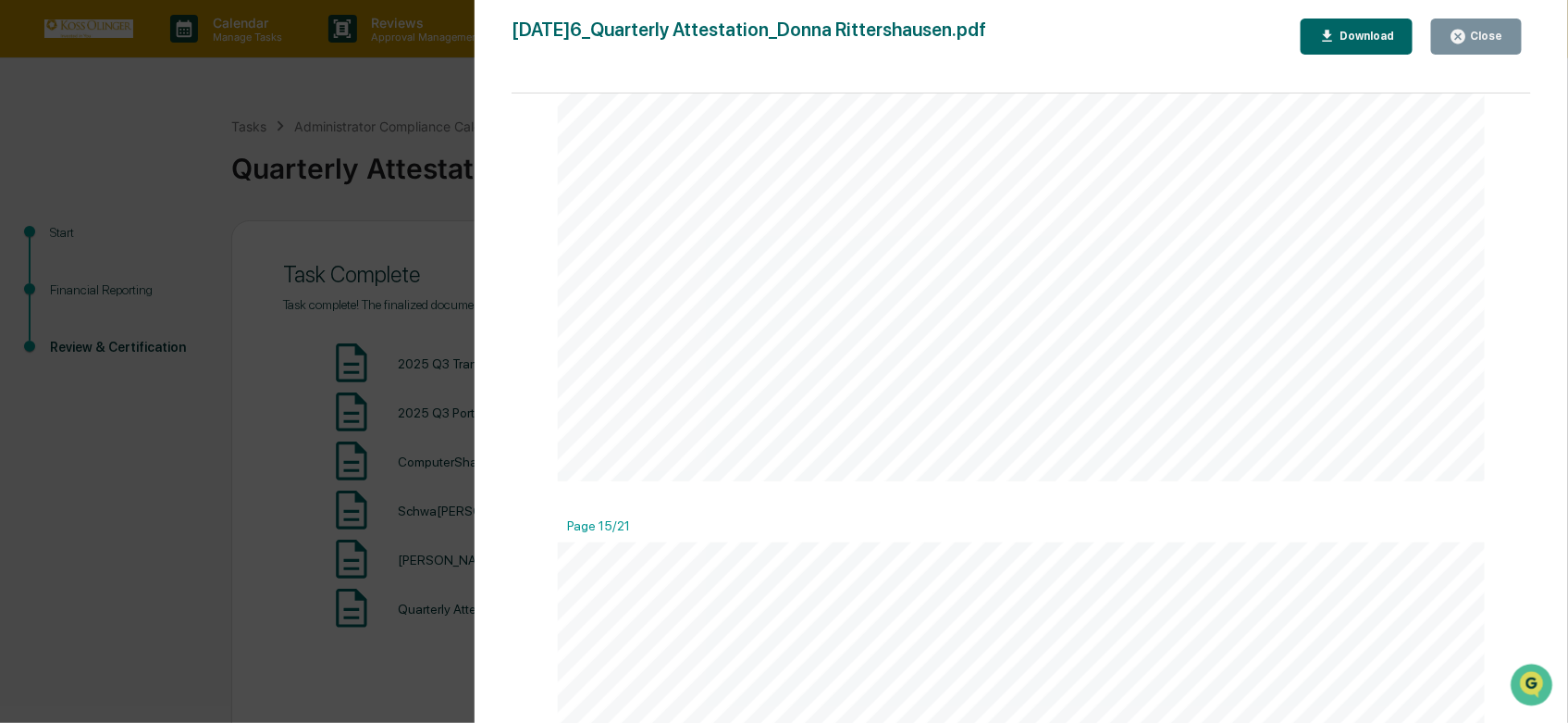
scroll to position [19843, 0]
